Goal: Information Seeking & Learning: Learn about a topic

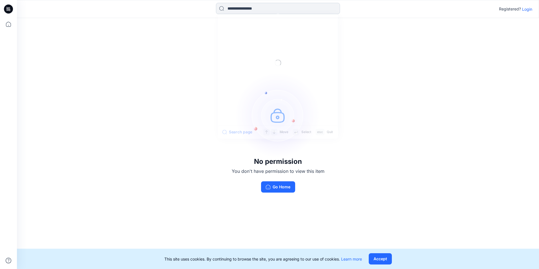
click at [235, 10] on input at bounding box center [278, 8] width 124 height 11
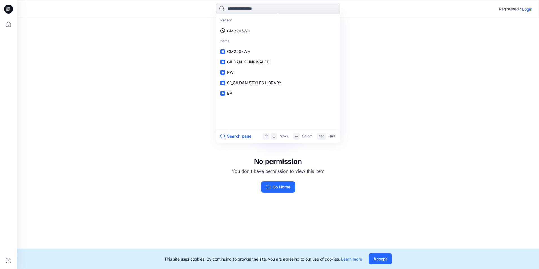
click at [356, 154] on div "No permission You don't have permission to view this item Go Home" at bounding box center [278, 132] width 522 height 229
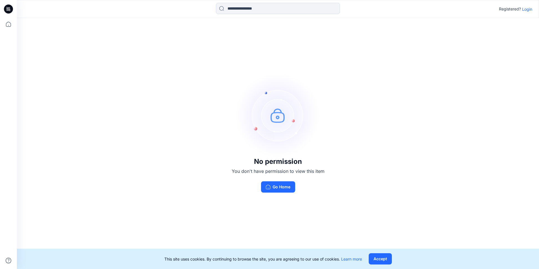
click at [531, 7] on p "Login" at bounding box center [527, 9] width 10 height 6
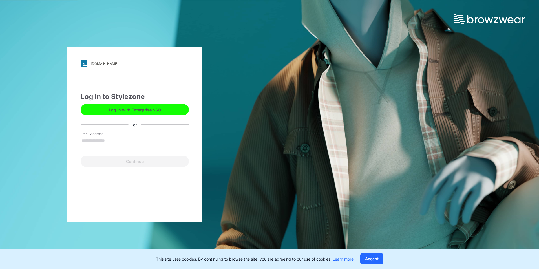
click at [121, 142] on input "Email Address" at bounding box center [135, 140] width 108 height 8
type input "**********"
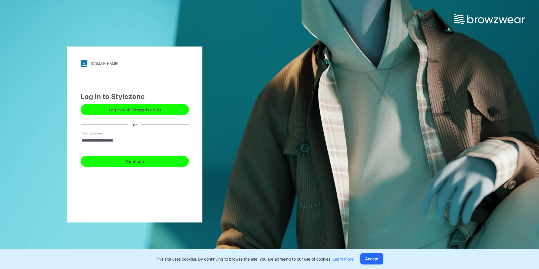
click at [133, 163] on button "Continue" at bounding box center [135, 161] width 108 height 11
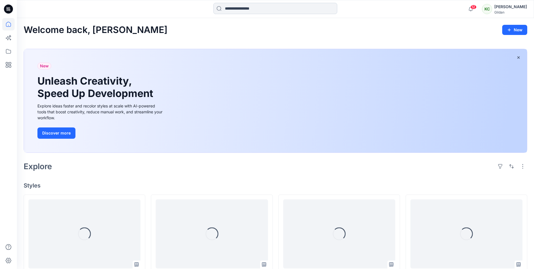
click at [231, 6] on input at bounding box center [276, 8] width 124 height 11
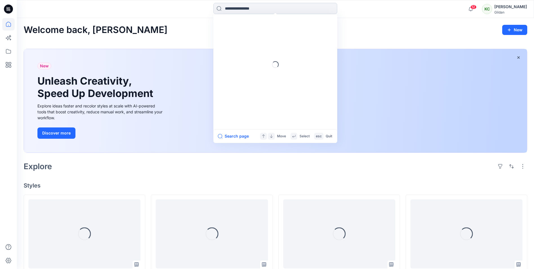
paste input "**********"
type input "**********"
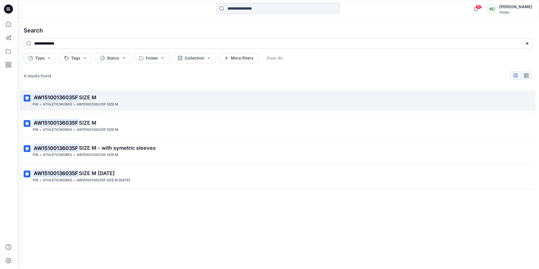
click at [99, 102] on p "AW15100136035F SIZE M" at bounding box center [97, 104] width 41 height 6
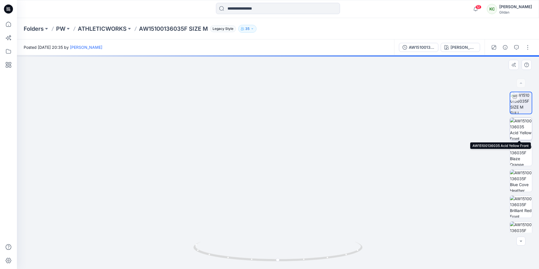
click at [520, 133] on img at bounding box center [521, 129] width 22 height 22
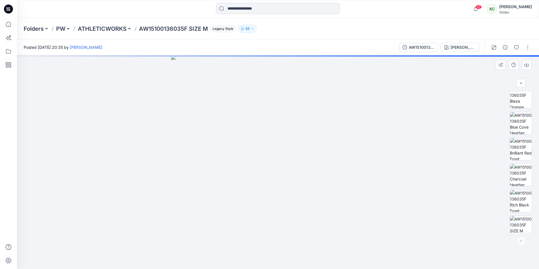
scroll to position [63, 0]
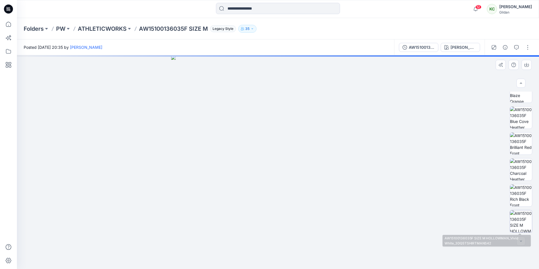
click at [510, 228] on img at bounding box center [521, 221] width 22 height 22
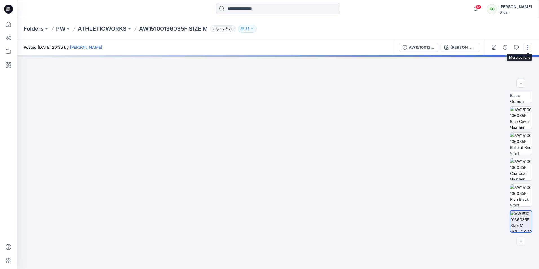
click at [528, 46] on button "button" at bounding box center [527, 47] width 9 height 9
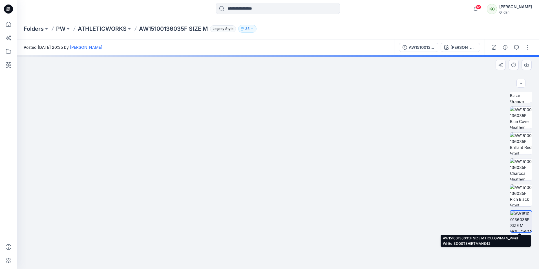
click at [518, 224] on img at bounding box center [520, 220] width 21 height 21
click at [257, 126] on img at bounding box center [278, 138] width 308 height 261
click at [278, 116] on img at bounding box center [278, 138] width 308 height 261
click at [528, 46] on button "button" at bounding box center [527, 47] width 9 height 9
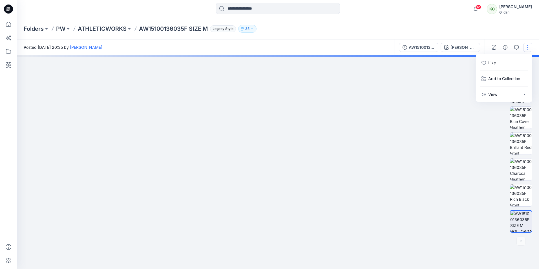
click at [337, 119] on img at bounding box center [278, 138] width 308 height 261
click at [495, 47] on icon "button" at bounding box center [493, 47] width 5 height 5
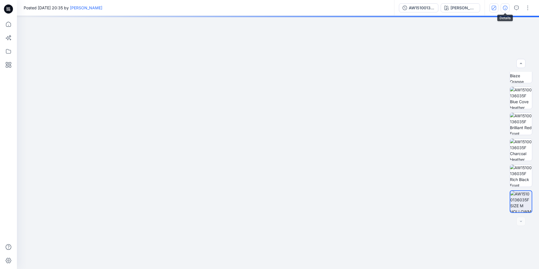
click at [505, 6] on icon "button" at bounding box center [505, 8] width 5 height 5
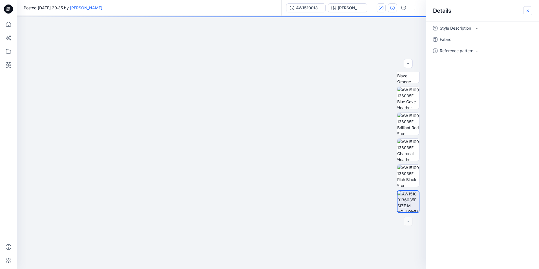
click at [525, 12] on icon "button" at bounding box center [527, 10] width 5 height 5
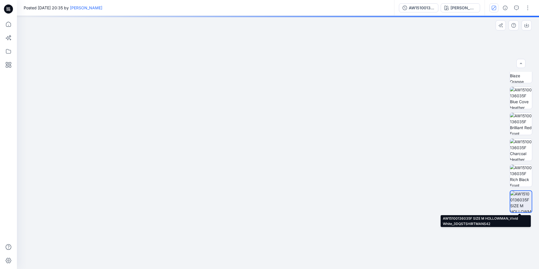
click at [519, 203] on img at bounding box center [520, 201] width 21 height 21
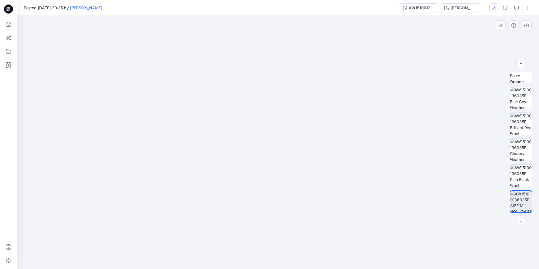
click at [519, 205] on img at bounding box center [520, 201] width 21 height 21
